Goal: Information Seeking & Learning: Learn about a topic

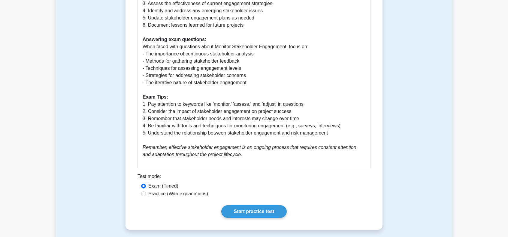
scroll to position [330, 0]
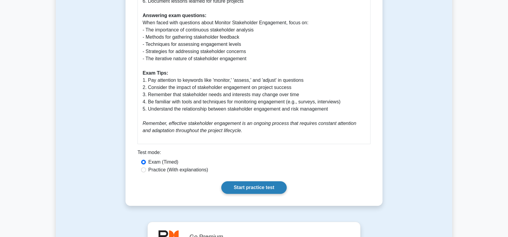
click at [233, 187] on link "Start practice test" at bounding box center [253, 188] width 65 height 13
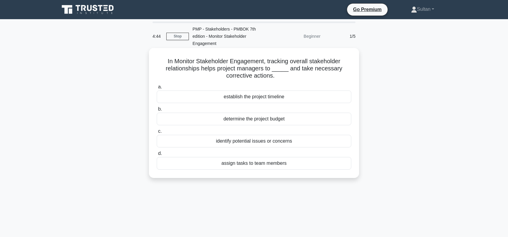
click at [243, 143] on div "identify potential issues or concerns" at bounding box center [254, 141] width 194 height 13
click at [157, 134] on input "c. identify potential issues or concerns" at bounding box center [157, 132] width 0 height 4
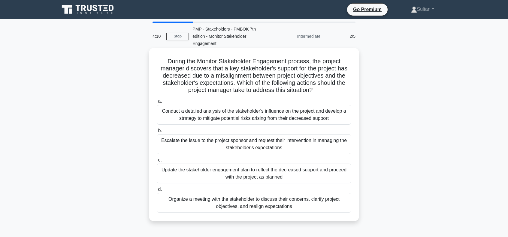
click at [256, 203] on div "Organize a meeting with the stakeholder to discuss their concerns, clarify proj…" at bounding box center [254, 203] width 194 height 20
click at [157, 192] on input "d. Organize a meeting with the stakeholder to discuss their concerns, clarify p…" at bounding box center [157, 190] width 0 height 4
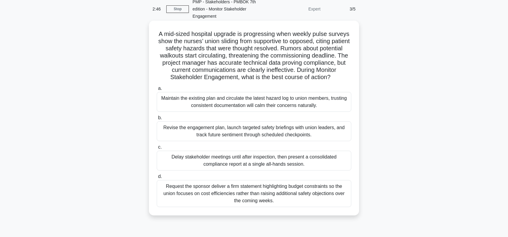
scroll to position [30, 0]
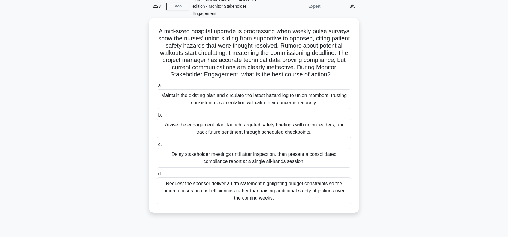
click at [299, 130] on div "Revise the engagement plan, launch targeted safety briefings with union leaders…" at bounding box center [254, 129] width 194 height 20
click at [157, 117] on input "b. Revise the engagement plan, launch targeted safety briefings with union lead…" at bounding box center [157, 115] width 0 height 4
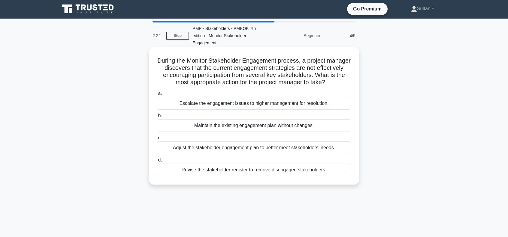
scroll to position [0, 0]
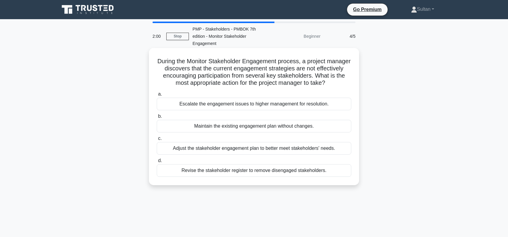
click at [247, 155] on div "Adjust the stakeholder engagement plan to better meet stakeholders' needs." at bounding box center [254, 148] width 194 height 13
click at [157, 141] on input "c. Adjust the stakeholder engagement plan to better meet stakeholders' needs." at bounding box center [157, 139] width 0 height 4
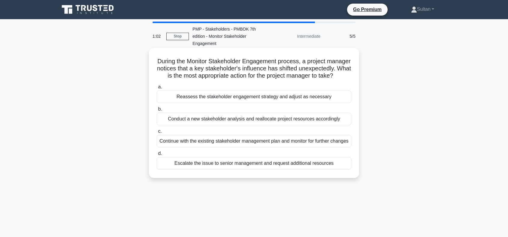
click at [233, 103] on div "Reassess the stakeholder engagement strategy and adjust as necessary" at bounding box center [254, 97] width 194 height 13
click at [157, 89] on input "a. Reassess the stakeholder engagement strategy and adjust as necessary" at bounding box center [157, 87] width 0 height 4
